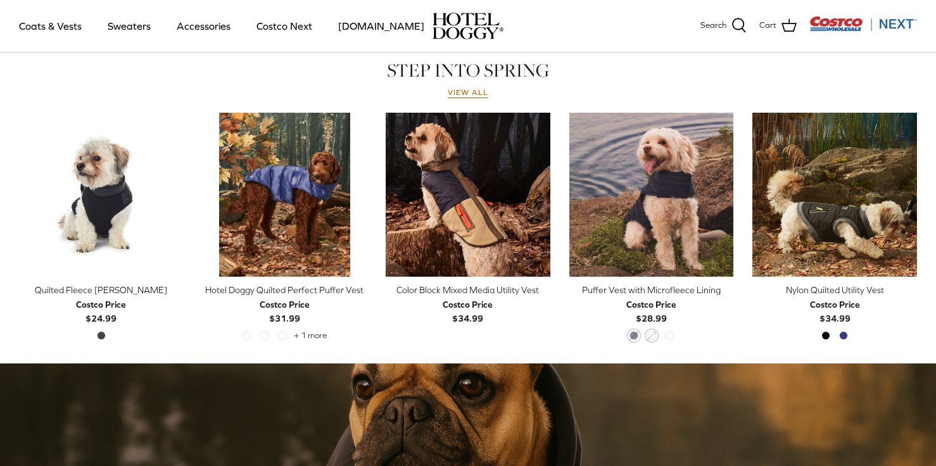
scroll to position [585, 0]
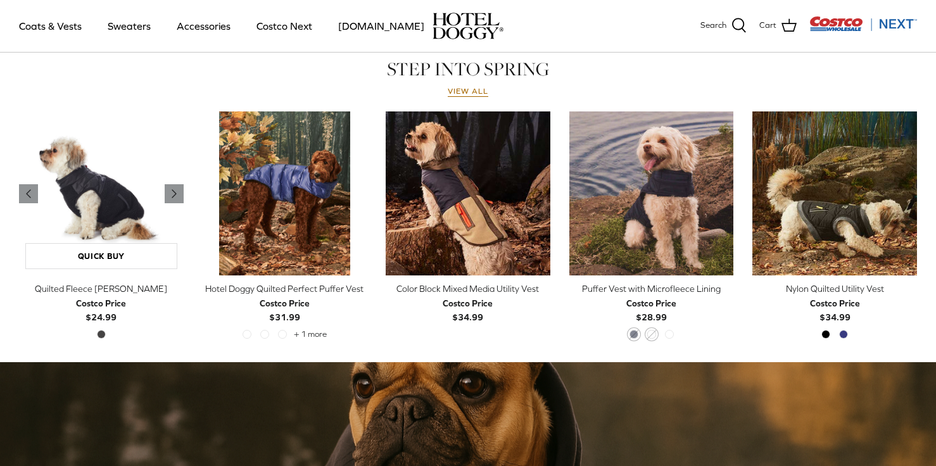
click at [96, 222] on img "Quilted Fleece Melton Vest" at bounding box center [101, 193] width 165 height 165
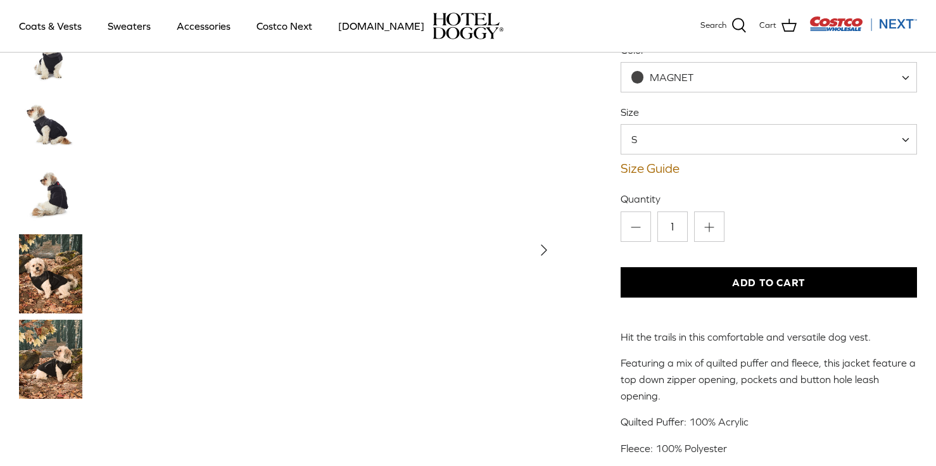
scroll to position [172, 0]
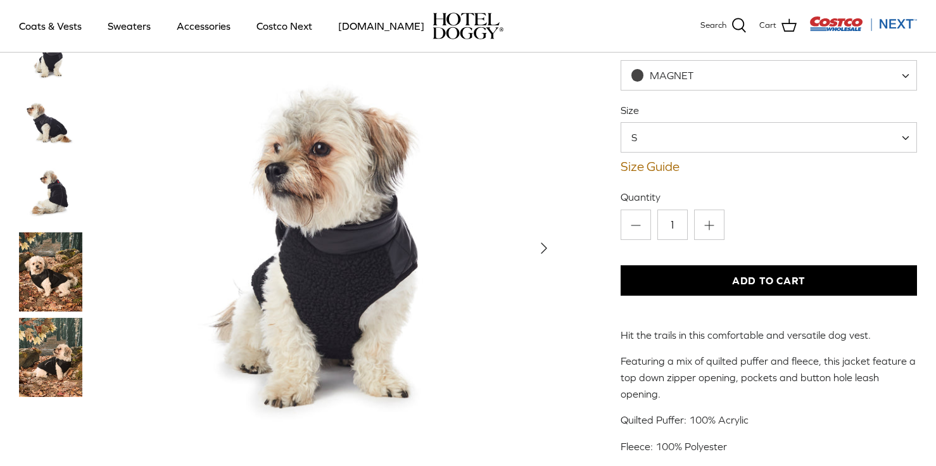
click at [549, 239] on icon "Right" at bounding box center [544, 249] width 20 height 20
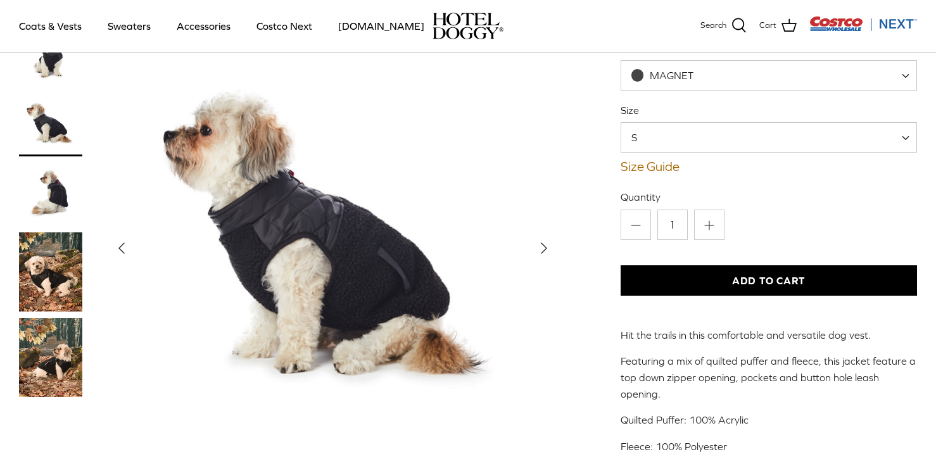
click at [540, 239] on icon "Right" at bounding box center [544, 249] width 20 height 20
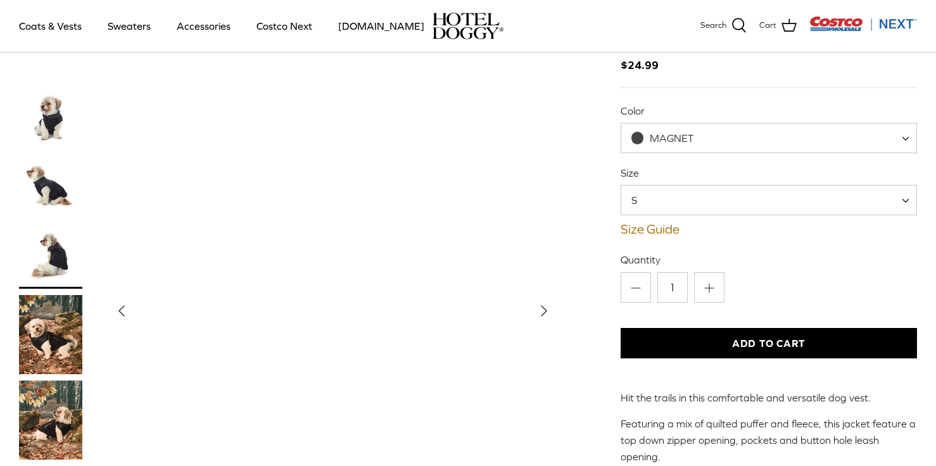
scroll to position [103, 0]
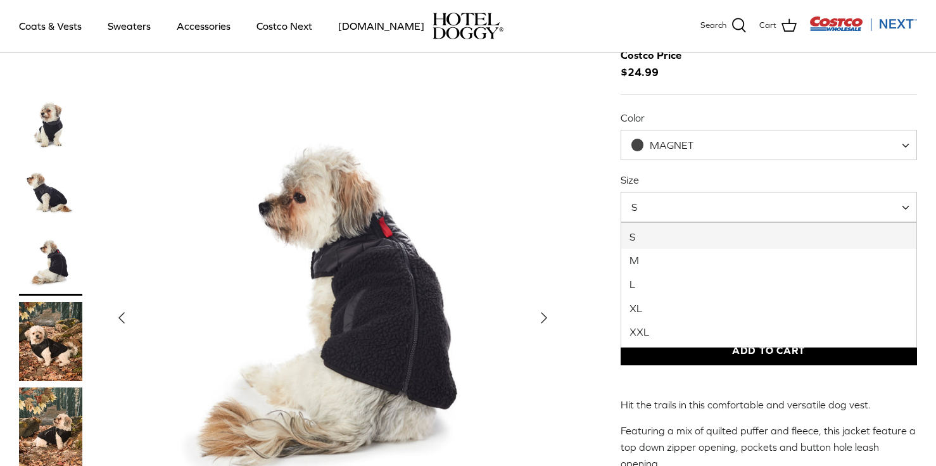
click at [661, 216] on span "S" at bounding box center [769, 207] width 296 height 30
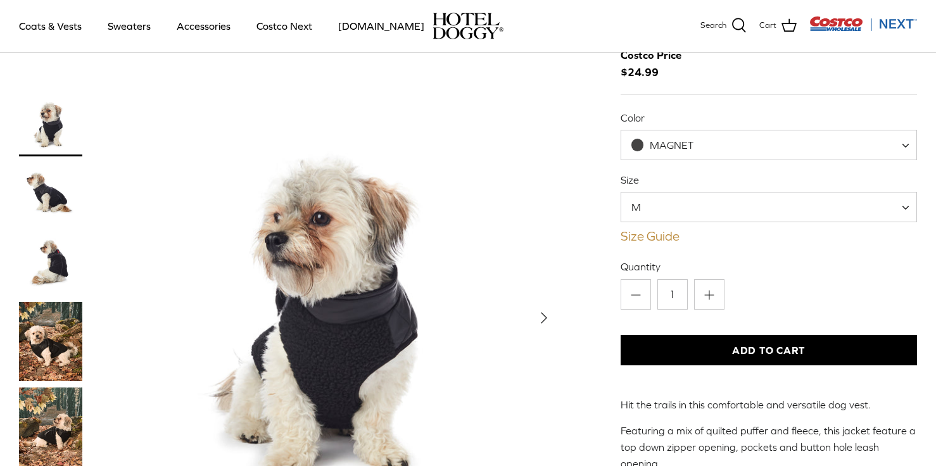
click at [656, 236] on link "Size Guide" at bounding box center [769, 236] width 296 height 15
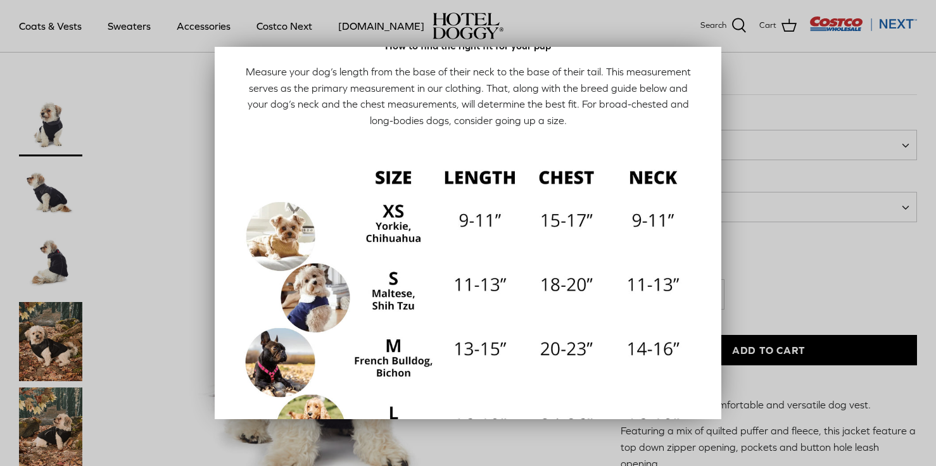
scroll to position [52, 0]
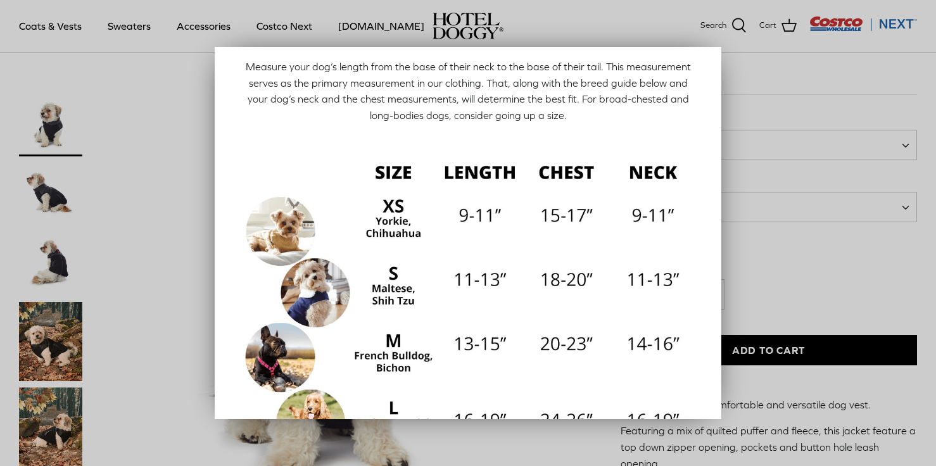
click at [766, 118] on div at bounding box center [468, 233] width 936 height 466
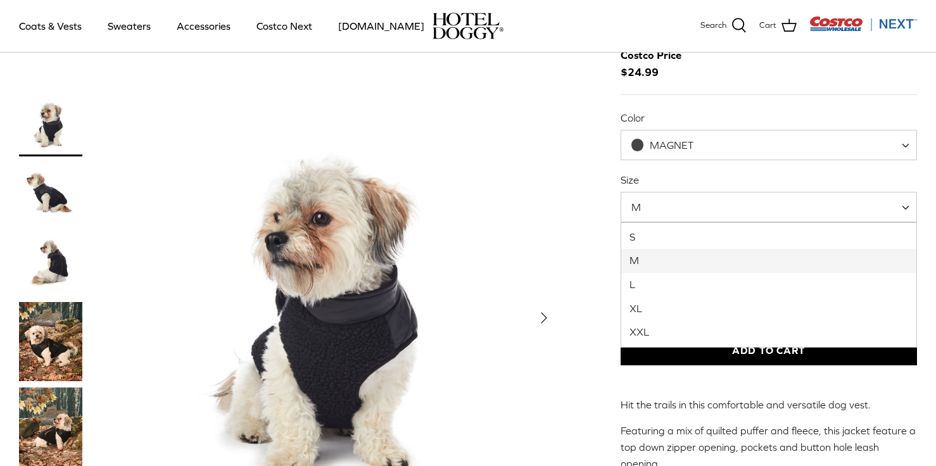
click at [694, 206] on span "M" at bounding box center [769, 207] width 296 height 30
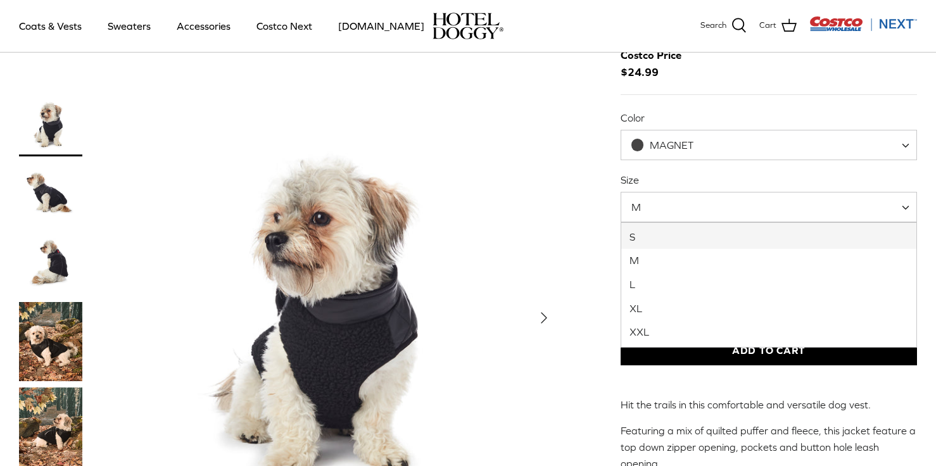
select select "S"
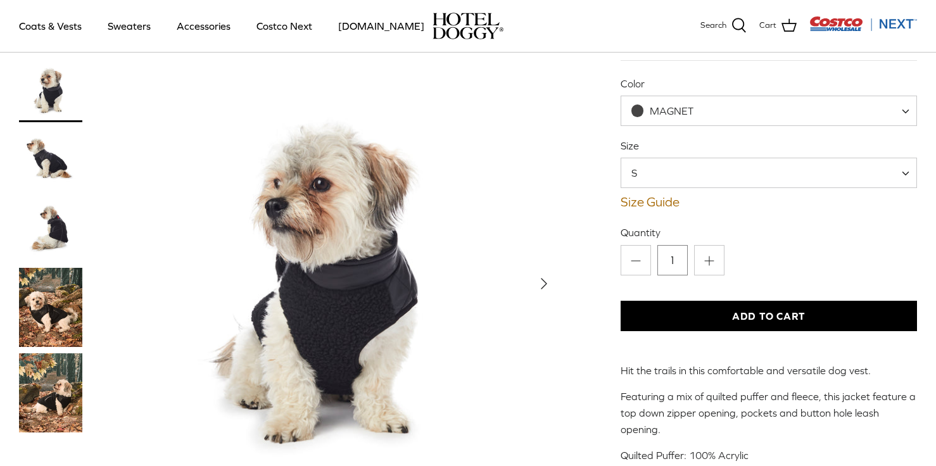
scroll to position [129, 0]
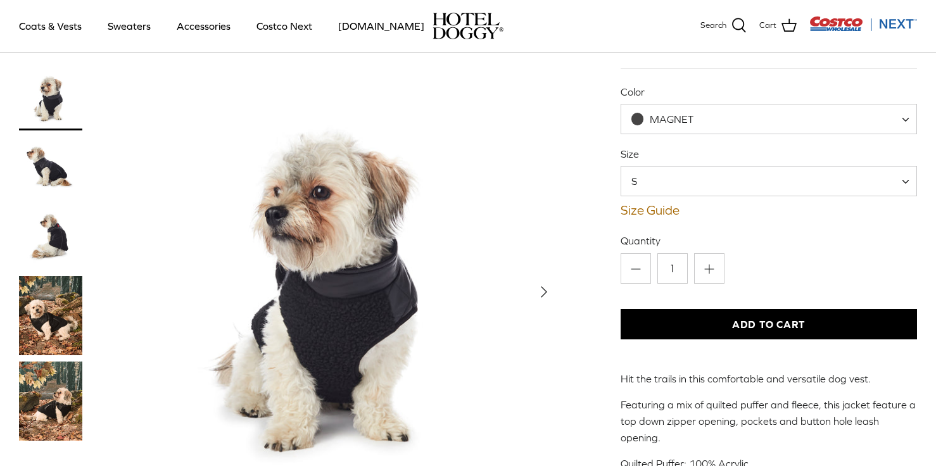
click at [693, 323] on button "Add to Cart" at bounding box center [769, 324] width 296 height 30
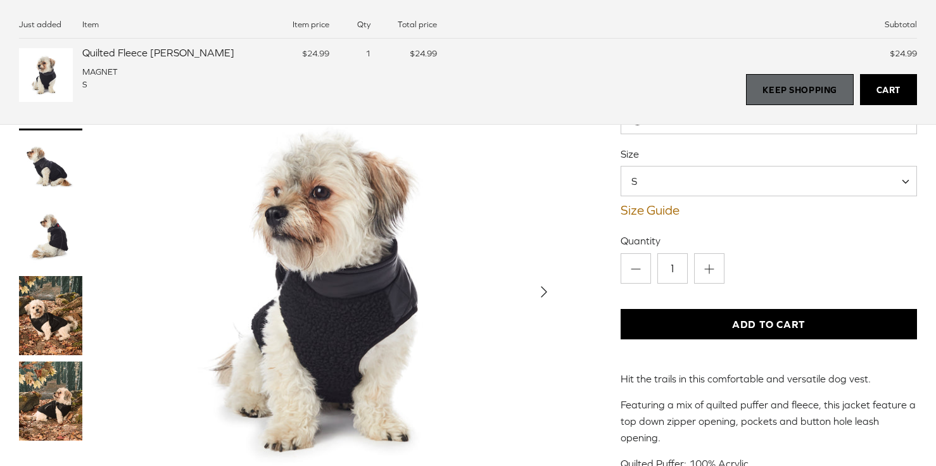
click at [788, 96] on link "Keep Shopping" at bounding box center [799, 90] width 107 height 32
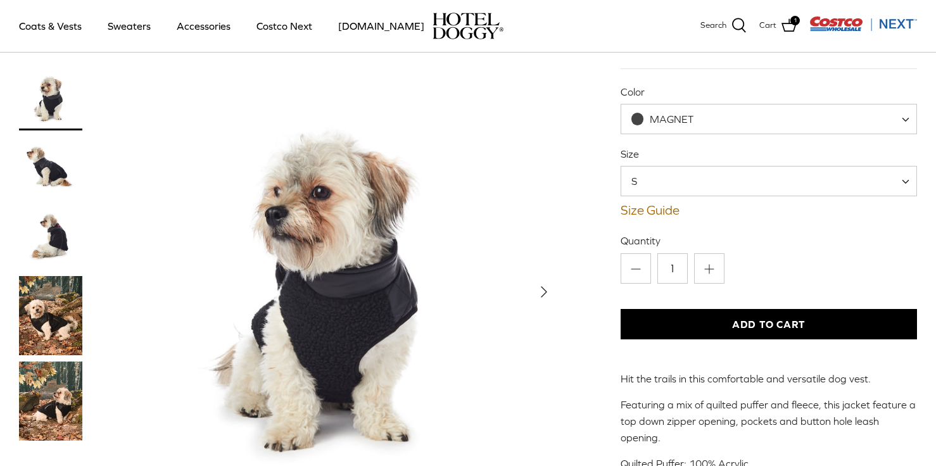
scroll to position [0, 0]
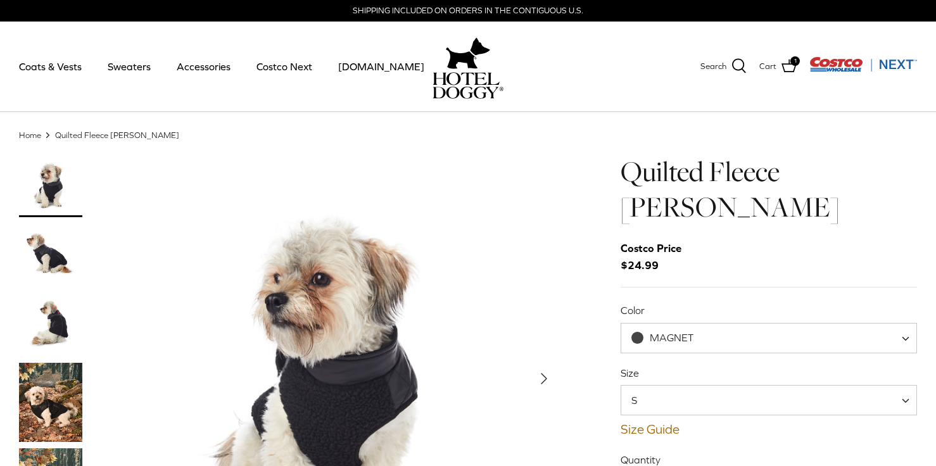
click at [32, 137] on link "Home" at bounding box center [30, 135] width 22 height 10
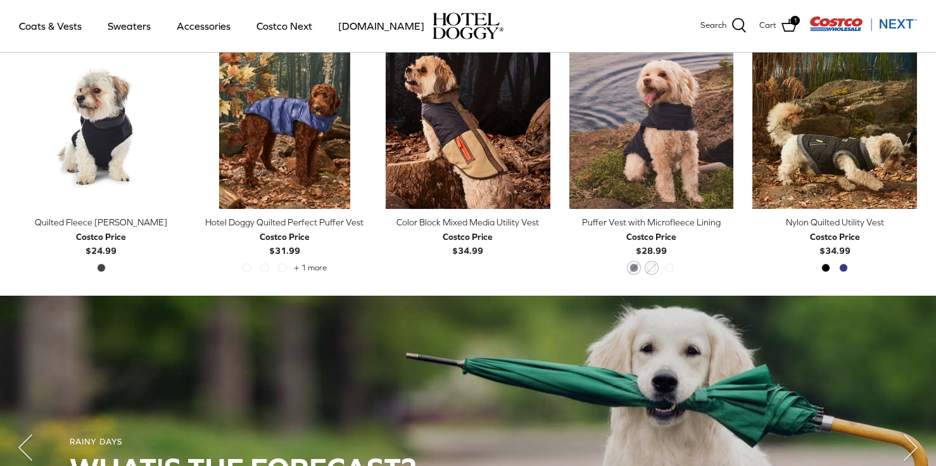
scroll to position [651, 0]
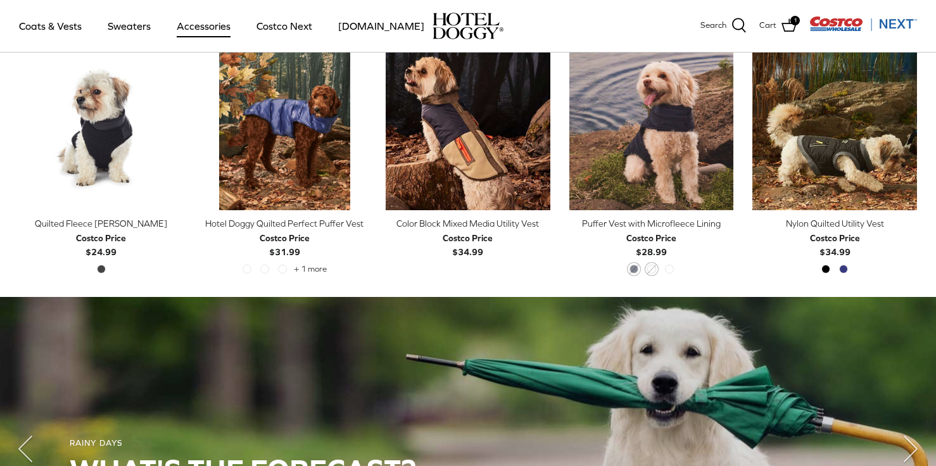
click at [185, 30] on link "Accessories" at bounding box center [203, 25] width 77 height 43
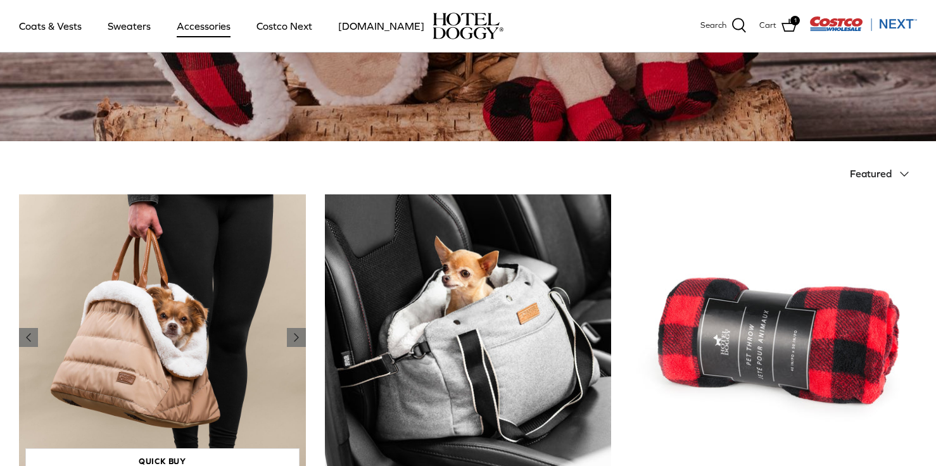
scroll to position [40, 0]
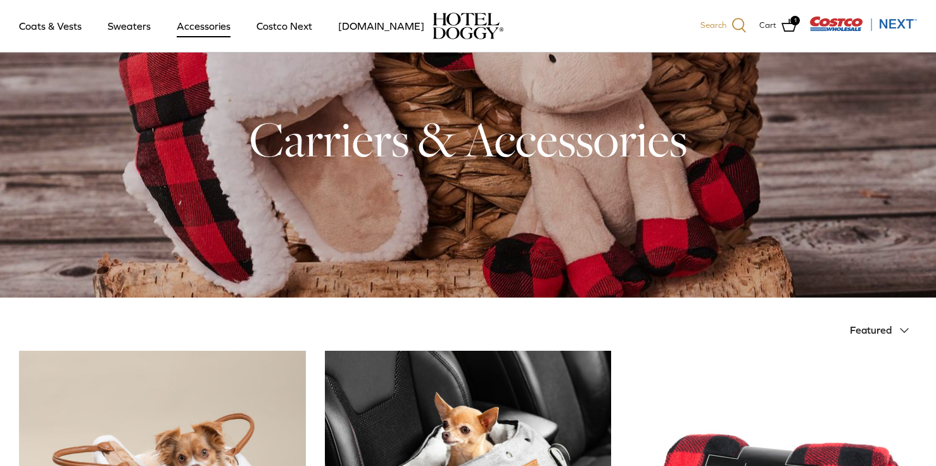
click at [746, 24] on icon at bounding box center [739, 25] width 15 height 15
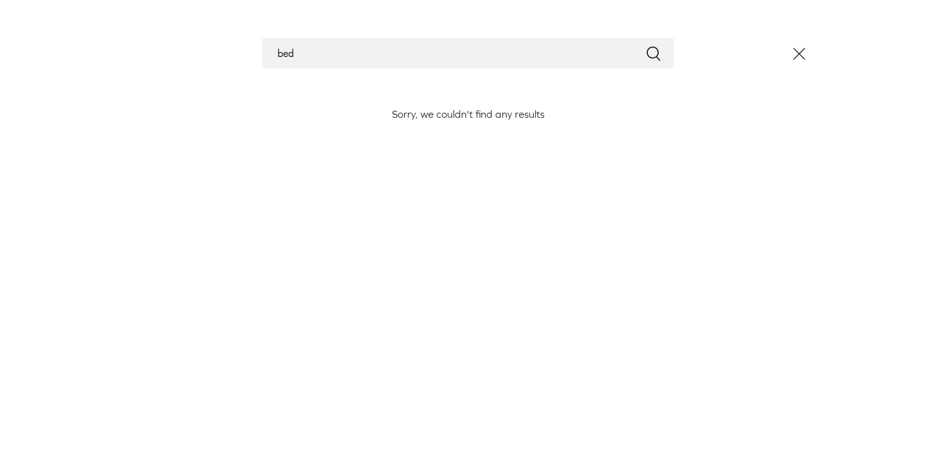
type input "bed"
click at [802, 48] on icon "Close" at bounding box center [800, 54] width 22 height 22
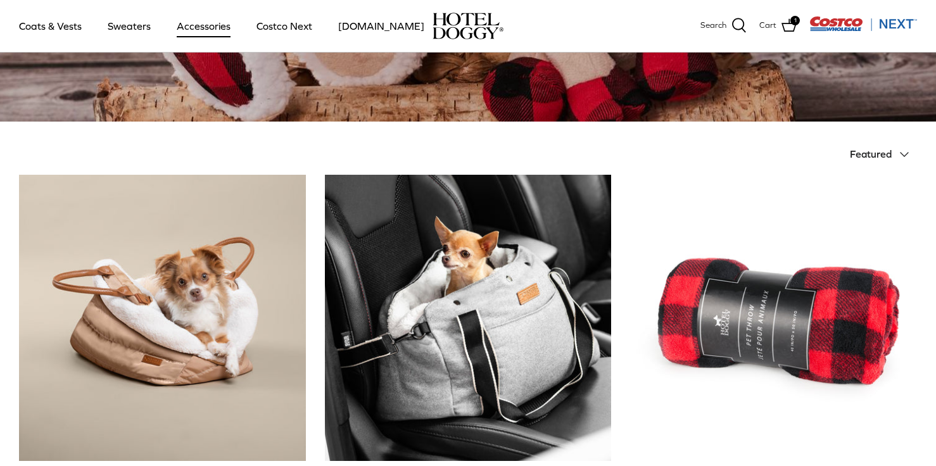
scroll to position [230, 0]
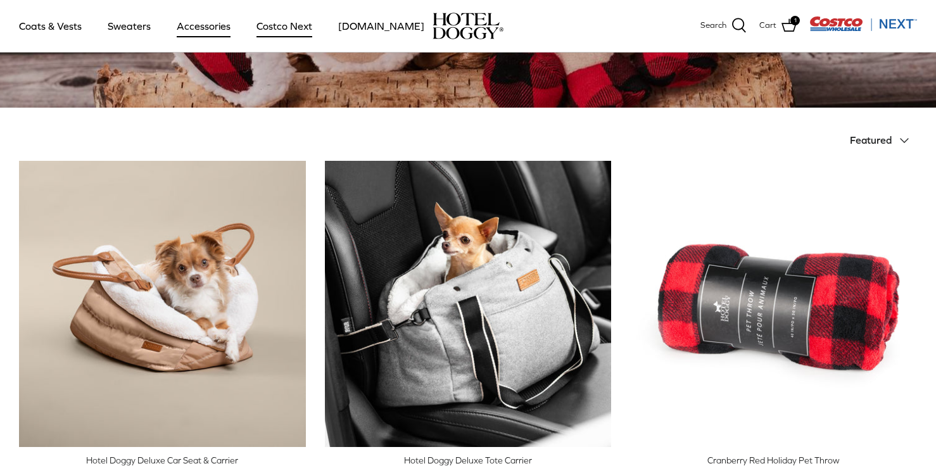
click at [267, 24] on link "Costco Next" at bounding box center [284, 25] width 79 height 43
